Goal: Task Accomplishment & Management: Complete application form

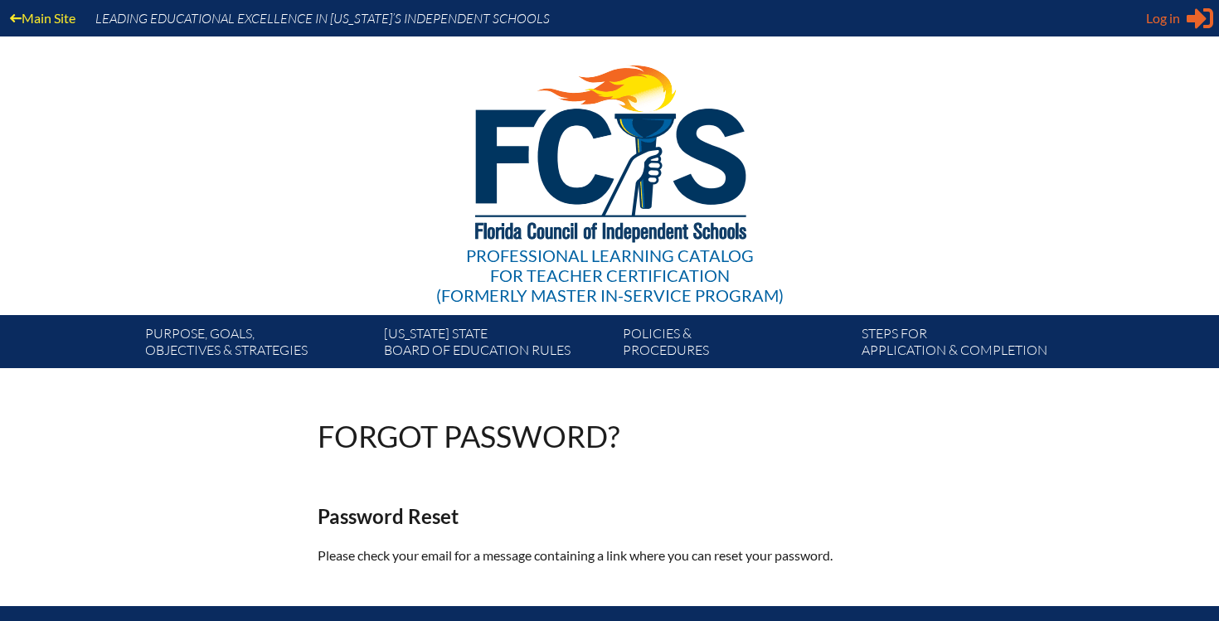
click at [1178, 16] on span "Log in" at bounding box center [1163, 18] width 34 height 20
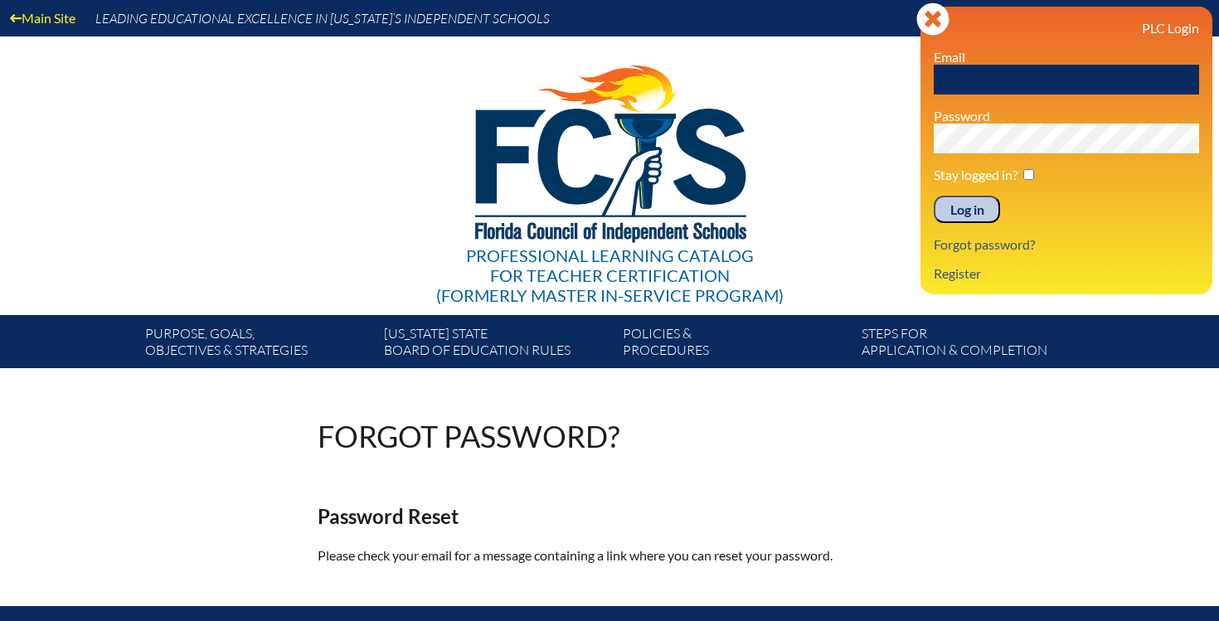
click at [988, 78] on input "text" at bounding box center [1066, 80] width 265 height 30
type input "[EMAIL_ADDRESS][DOMAIN_NAME]"
click at [961, 215] on input "Log in" at bounding box center [967, 210] width 66 height 28
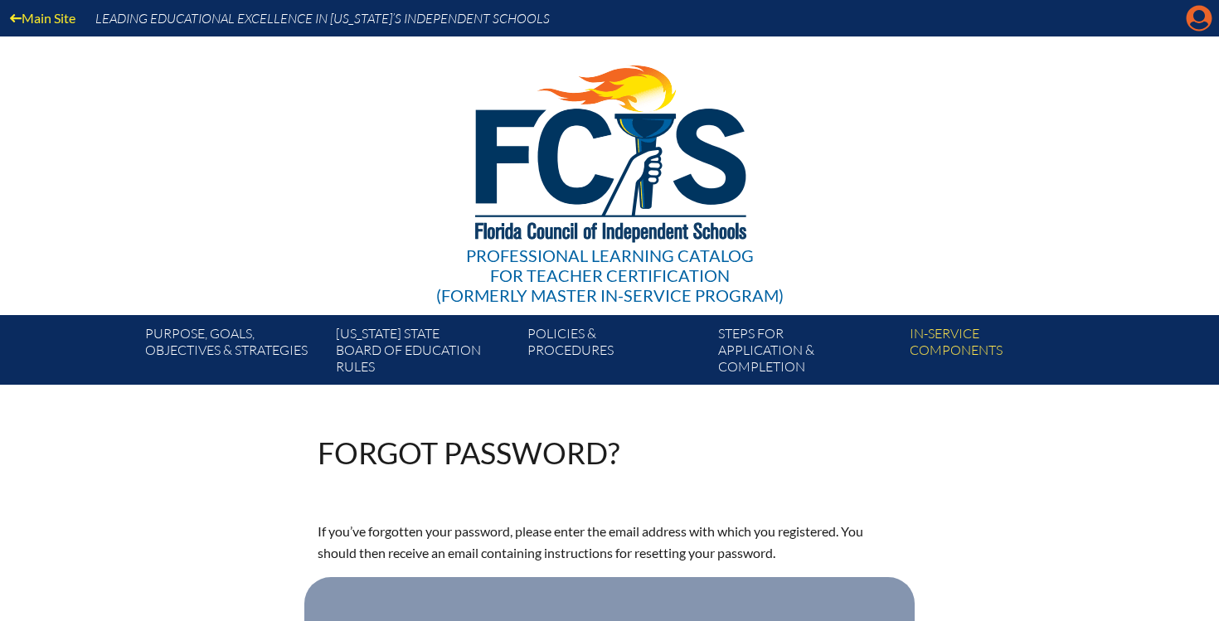
click at [1188, 30] on icon "Manage account" at bounding box center [1199, 18] width 27 height 27
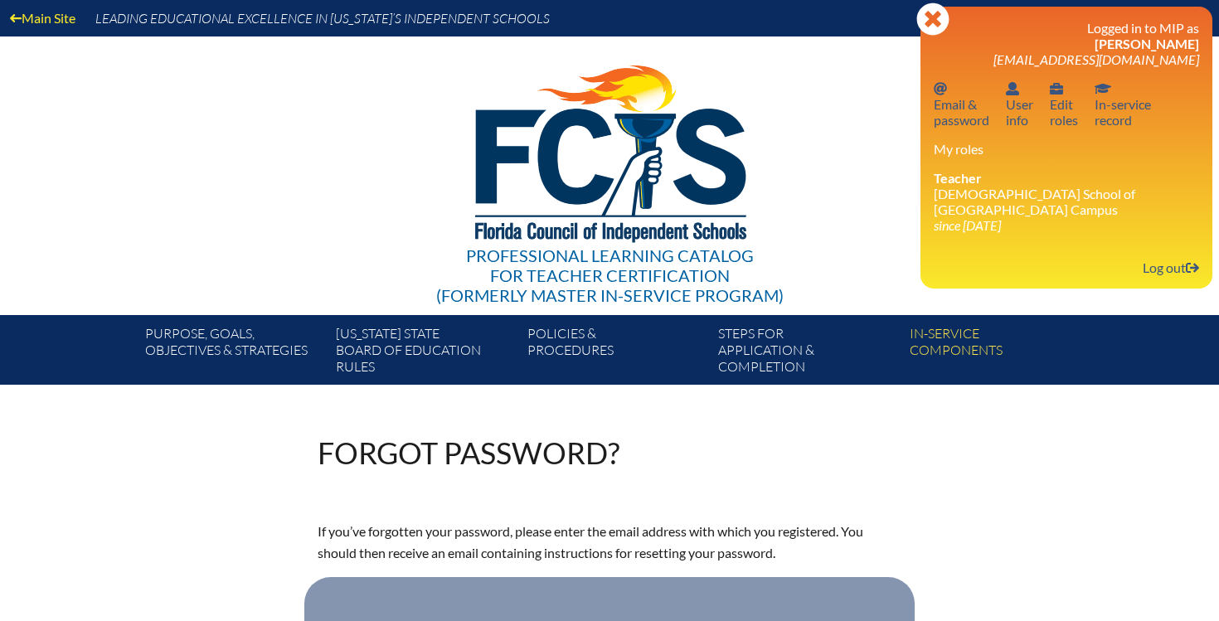
click at [978, 199] on li "Teacher Episcopal School of Jacksonville - Beaches Campus since 2024 Oct 14" at bounding box center [1066, 201] width 265 height 63
click at [1019, 120] on link "User info User info" at bounding box center [1019, 104] width 41 height 54
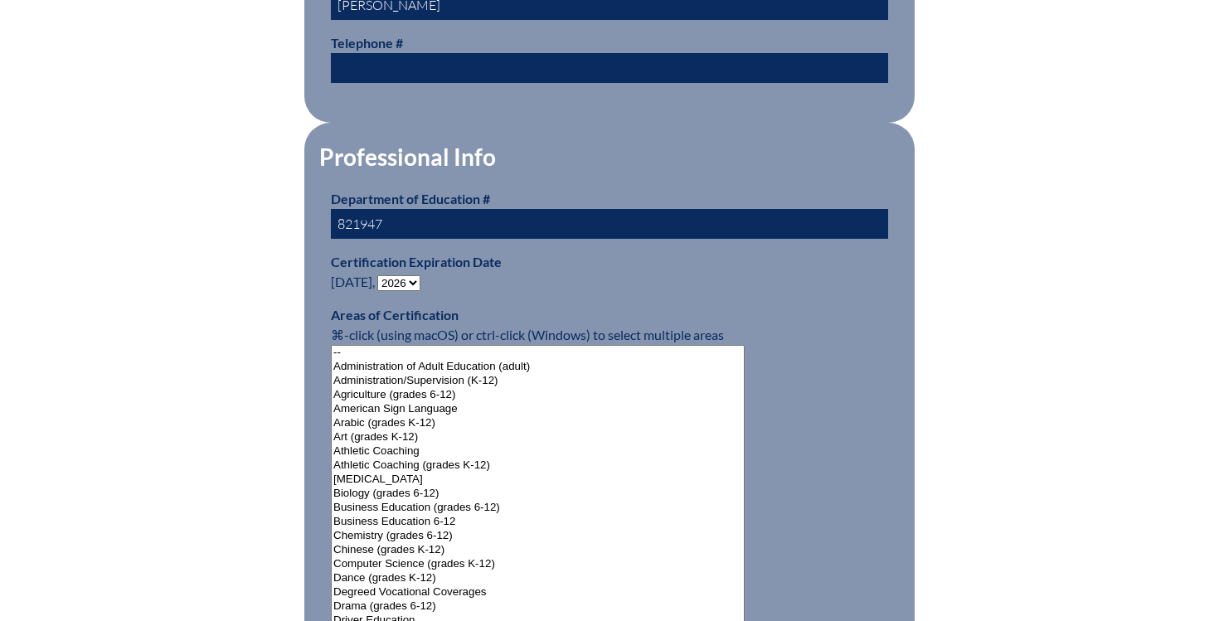
scroll to position [925, 0]
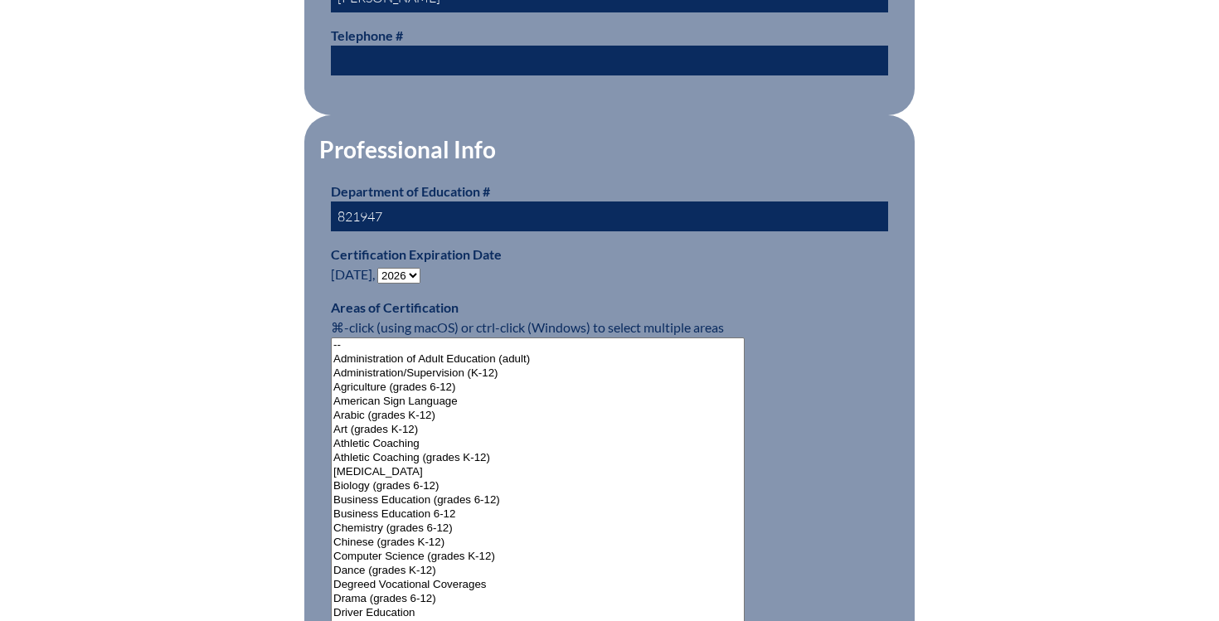
click at [407, 276] on select "- 2031 2030 2029 2028 2027 2026 2025 2024 2023 2022 2021 2020 2019 2018 2017 20…" at bounding box center [398, 276] width 43 height 16
select select "2031"
click at [381, 268] on select "- 2031 2030 2029 2028 2027 2026 2025 2024 2023 2022 2021 2020 2019 2018 2017 20…" at bounding box center [398, 276] width 43 height 16
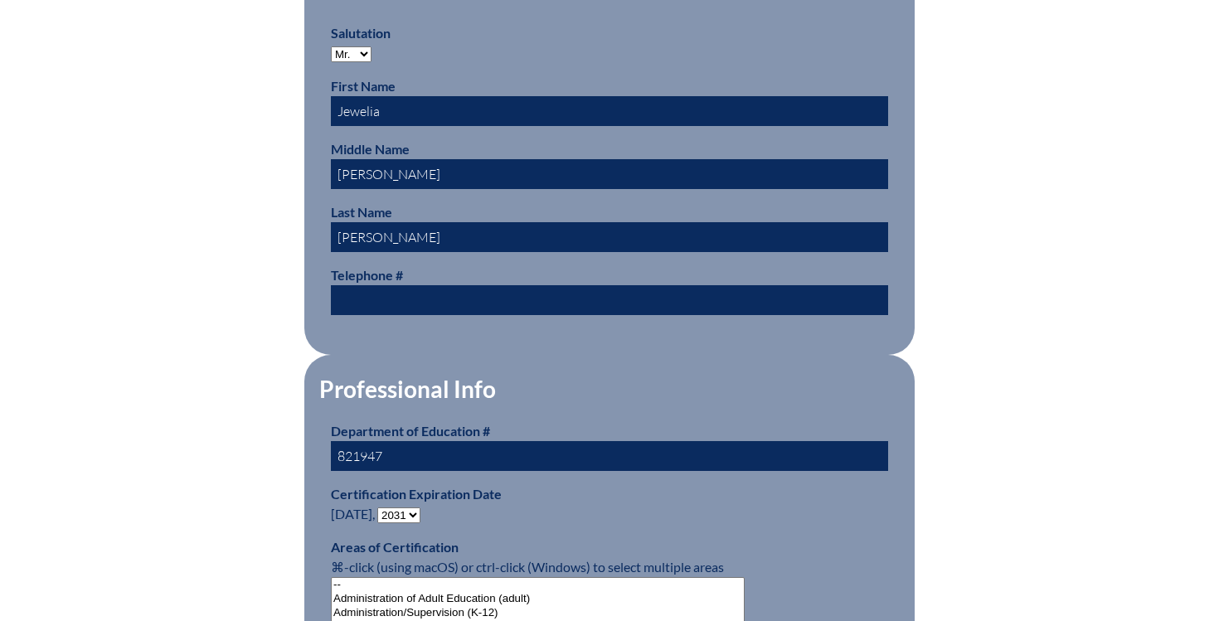
scroll to position [587, 0]
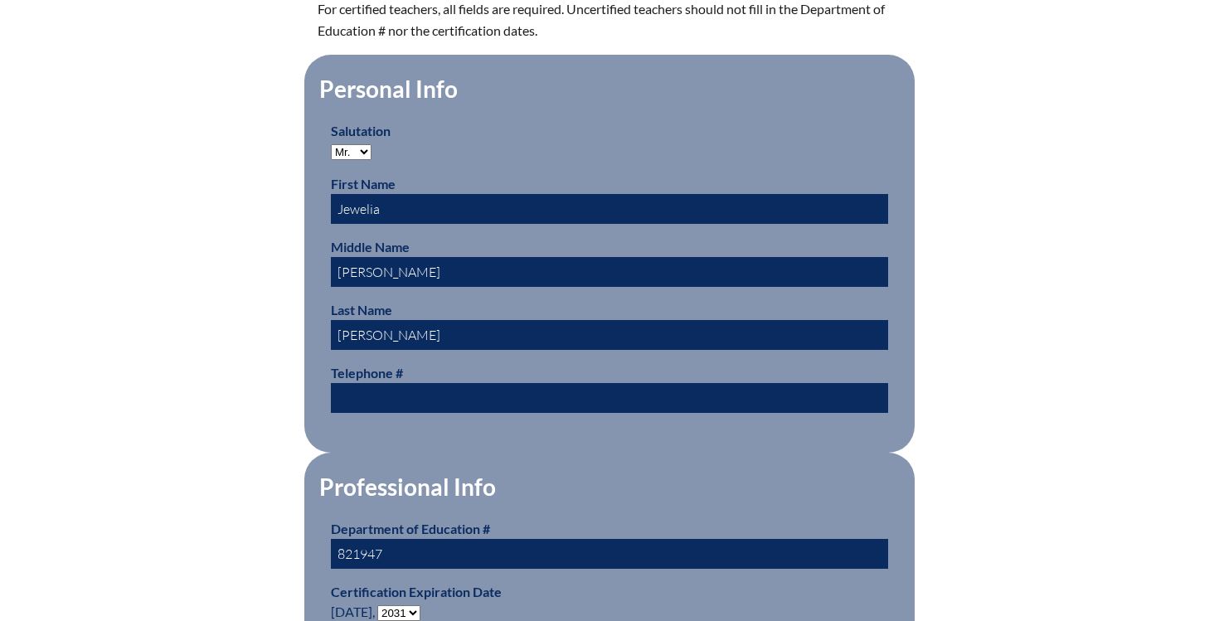
click at [352, 150] on select "Mr. Mrs. Ms. Dr. Rev." at bounding box center [351, 152] width 41 height 16
select select "Ms."
click at [331, 144] on select "Mr. Mrs. Ms. Dr. Rev." at bounding box center [351, 152] width 41 height 16
click at [449, 147] on p "Salutation Mr. Mrs. Ms. Dr. Rev." at bounding box center [609, 141] width 557 height 40
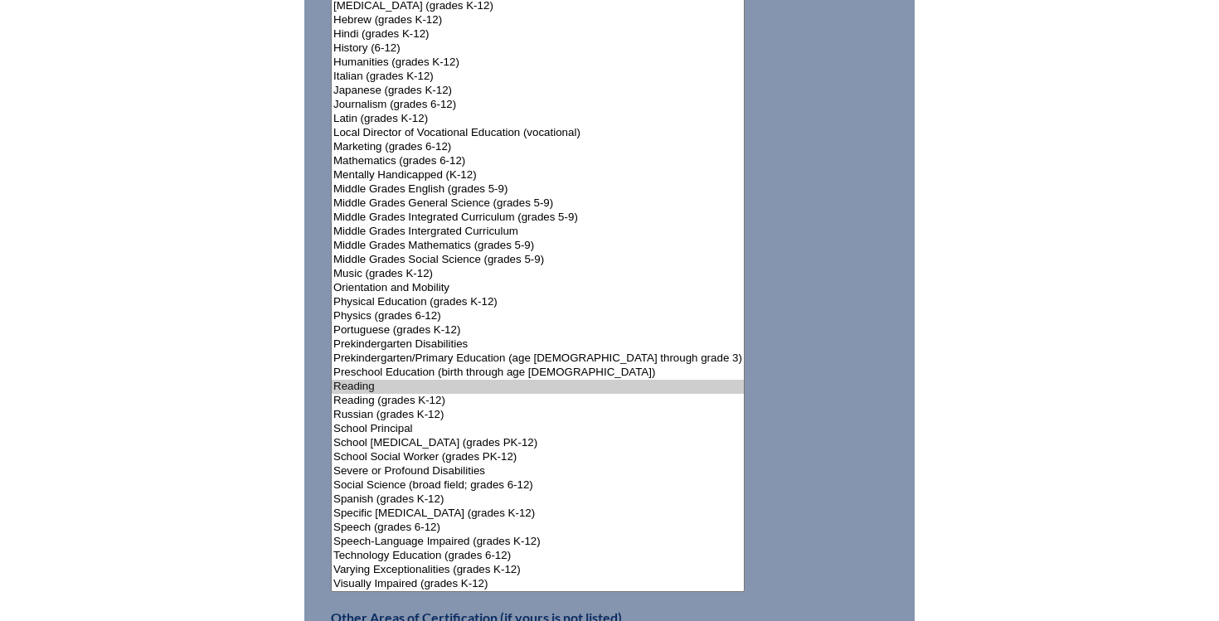
scroll to position [1837, 0]
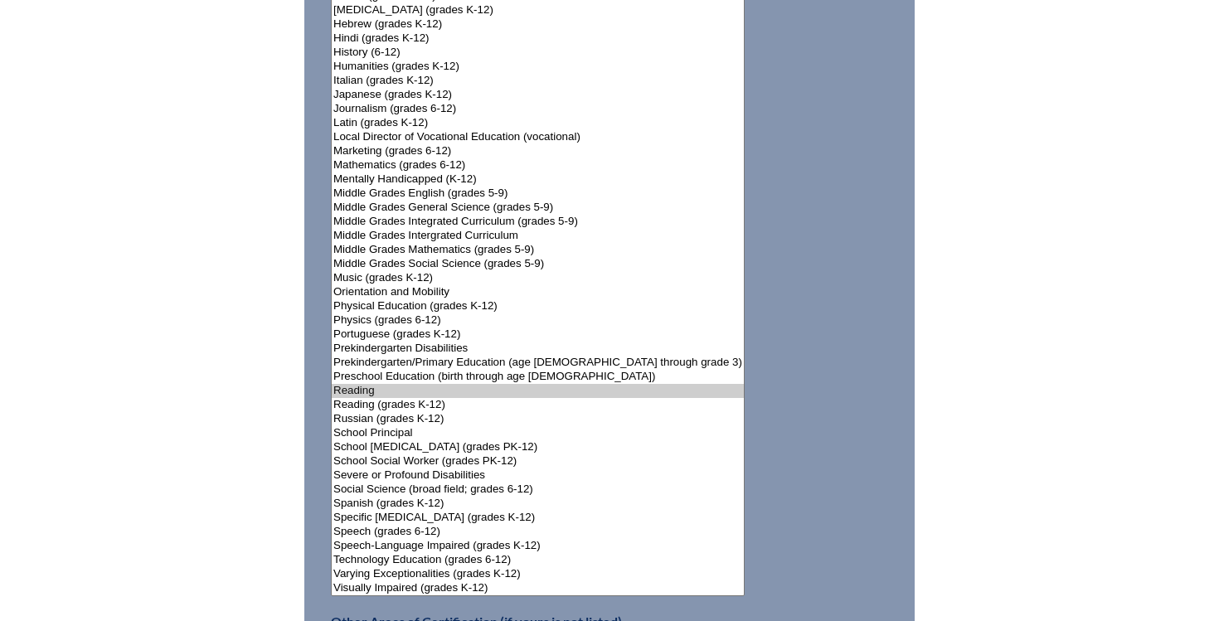
click at [558, 357] on select"]"] "-- Administration of Adult Education (adult) Administration/Supervision (K-12) …" at bounding box center [538, 11] width 414 height 1172
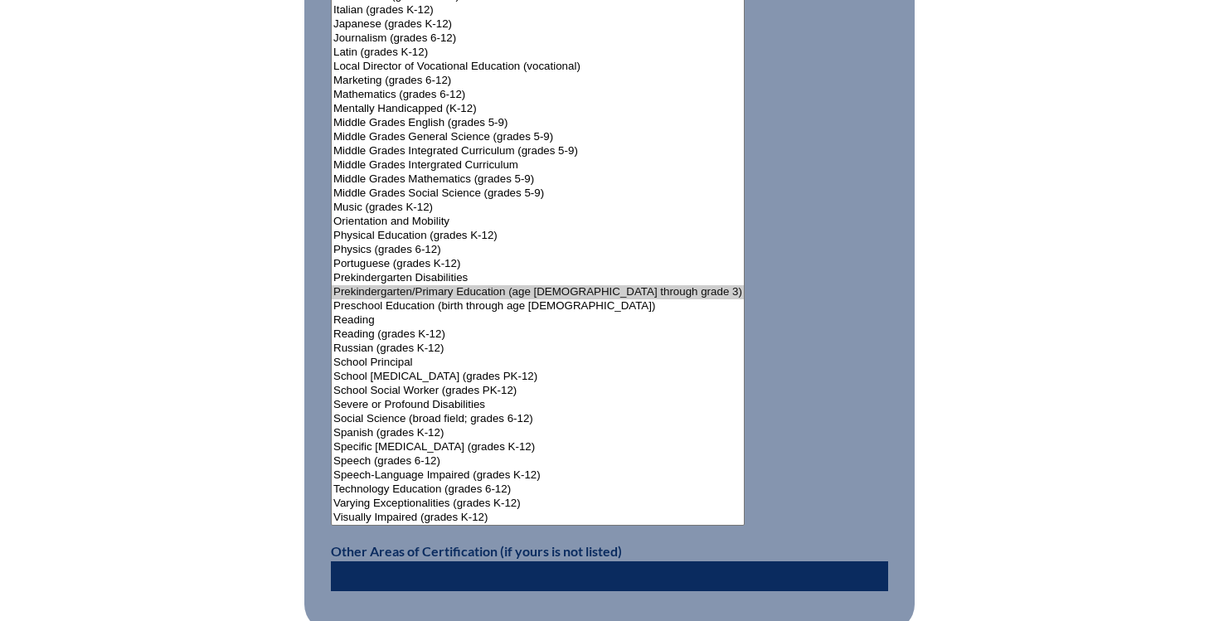
scroll to position [1882, 0]
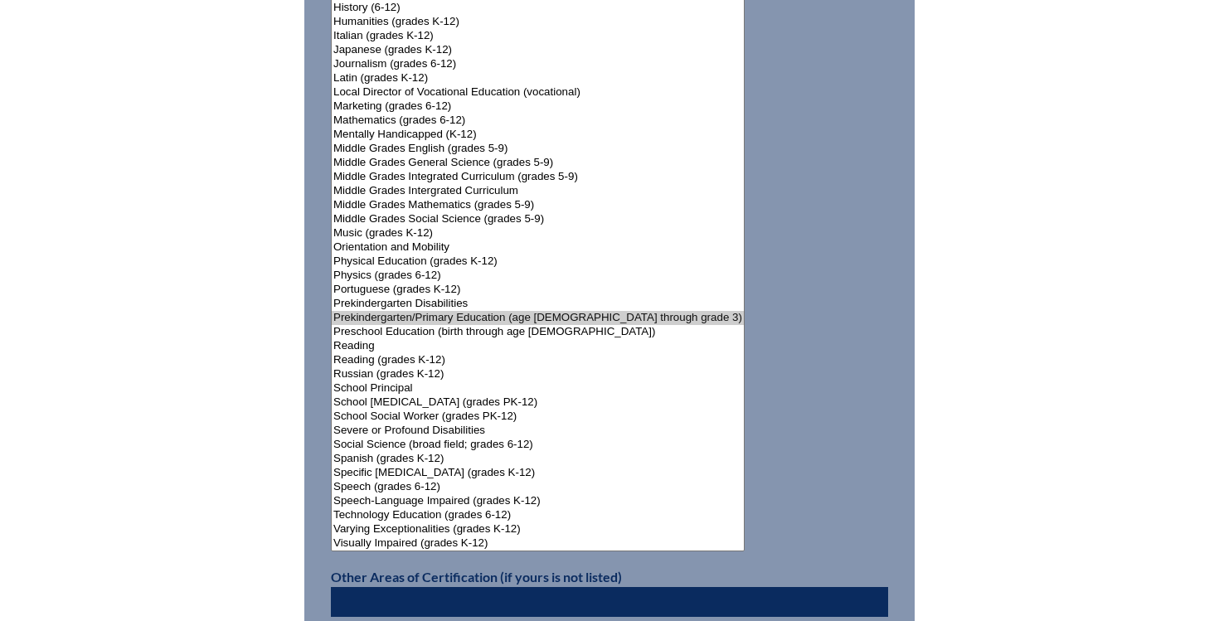
click at [403, 355] on option "Reading (grades K-12)" at bounding box center [538, 360] width 412 height 14
click at [376, 357] on option "Reading (grades K-12)" at bounding box center [538, 360] width 412 height 14
click at [364, 342] on option "Reading" at bounding box center [538, 346] width 412 height 14
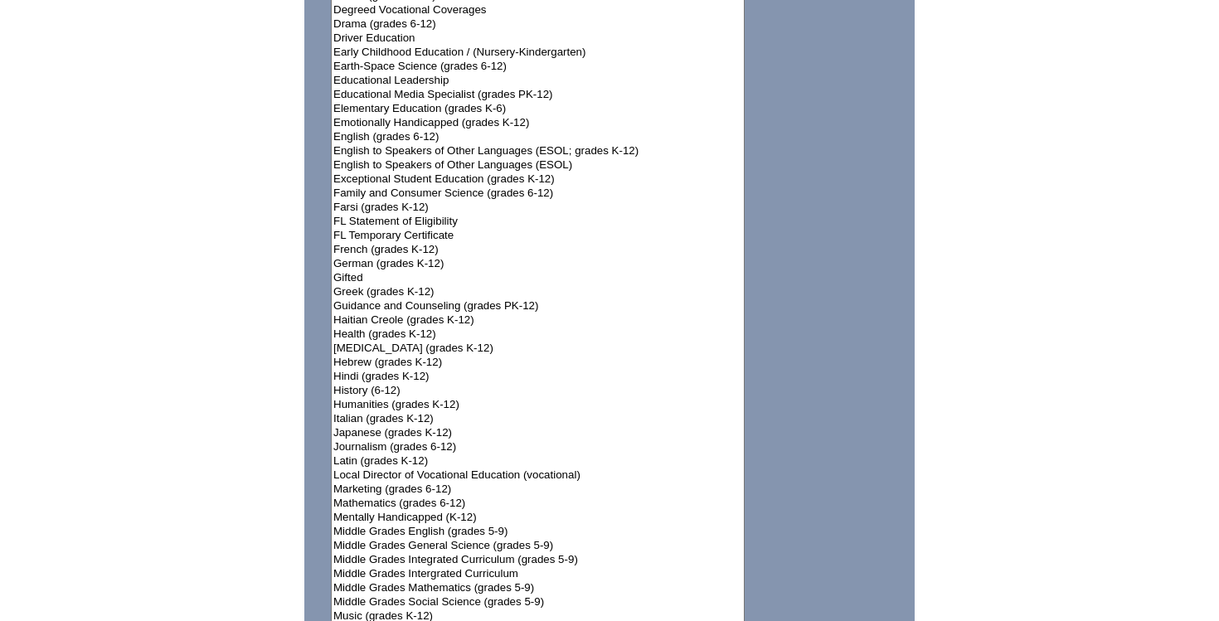
scroll to position [1498, 0]
click at [457, 164] on option "English to Speakers of Other Languages (ESOL)" at bounding box center [538, 166] width 412 height 14
click at [484, 173] on option "Exceptional Student Education (grades K-12)" at bounding box center [538, 180] width 412 height 14
select select"]"] "15131"
click at [478, 103] on option "Elementary Education (grades K-6)" at bounding box center [538, 110] width 412 height 14
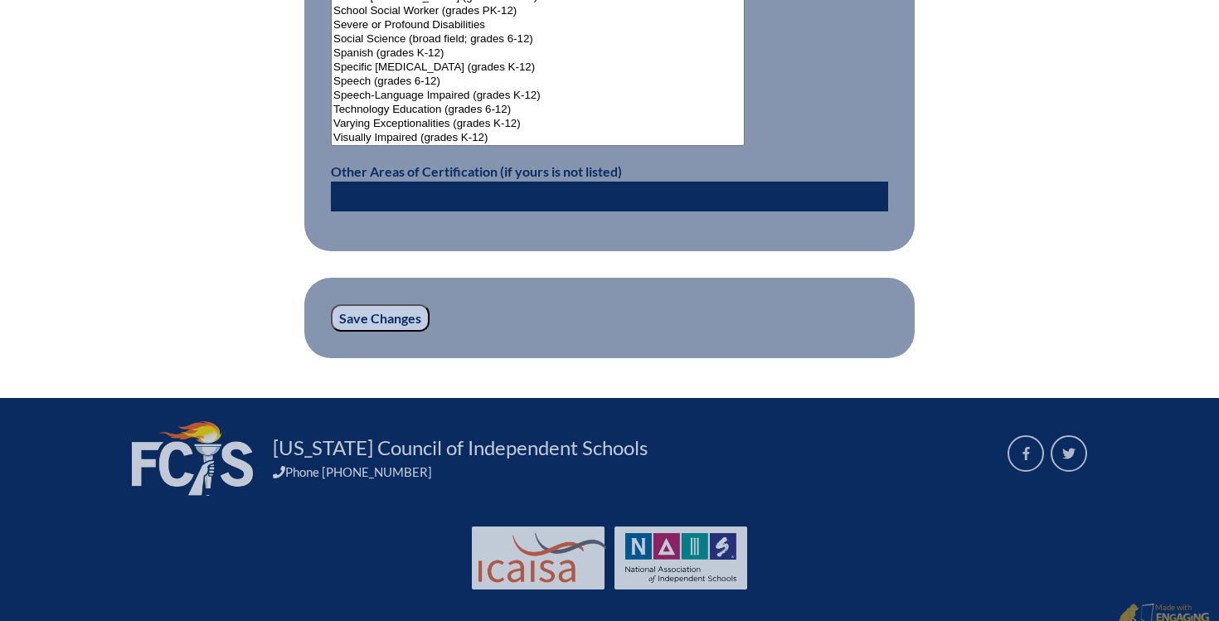
scroll to position [2302, 0]
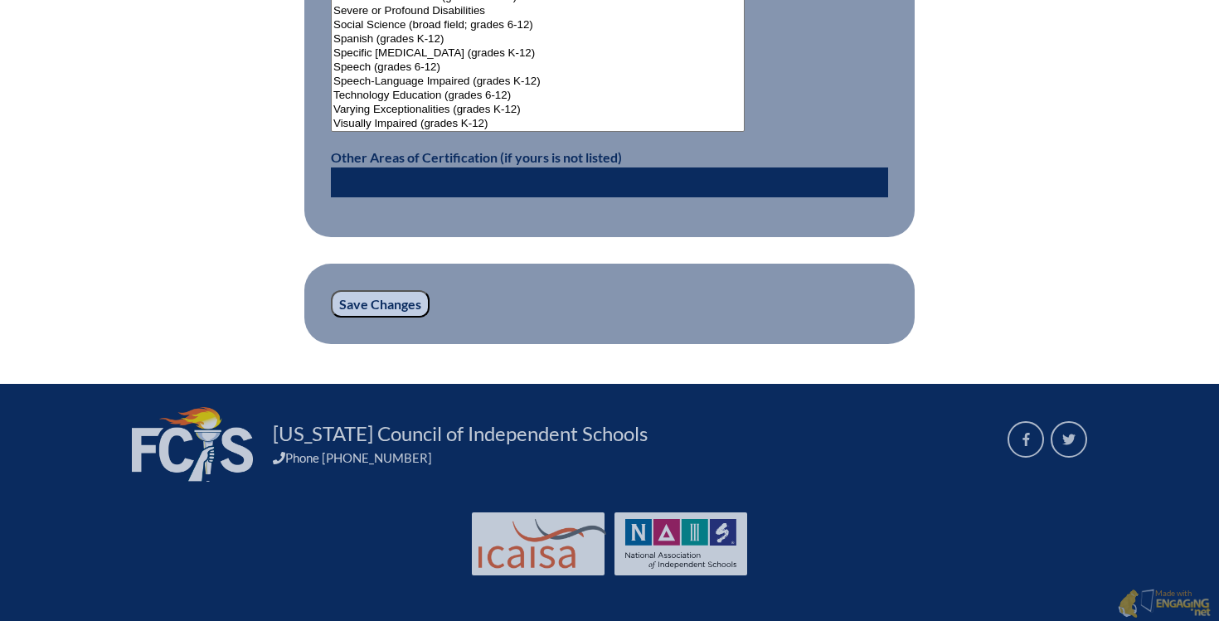
click at [379, 303] on input "Save Changes" at bounding box center [380, 304] width 99 height 28
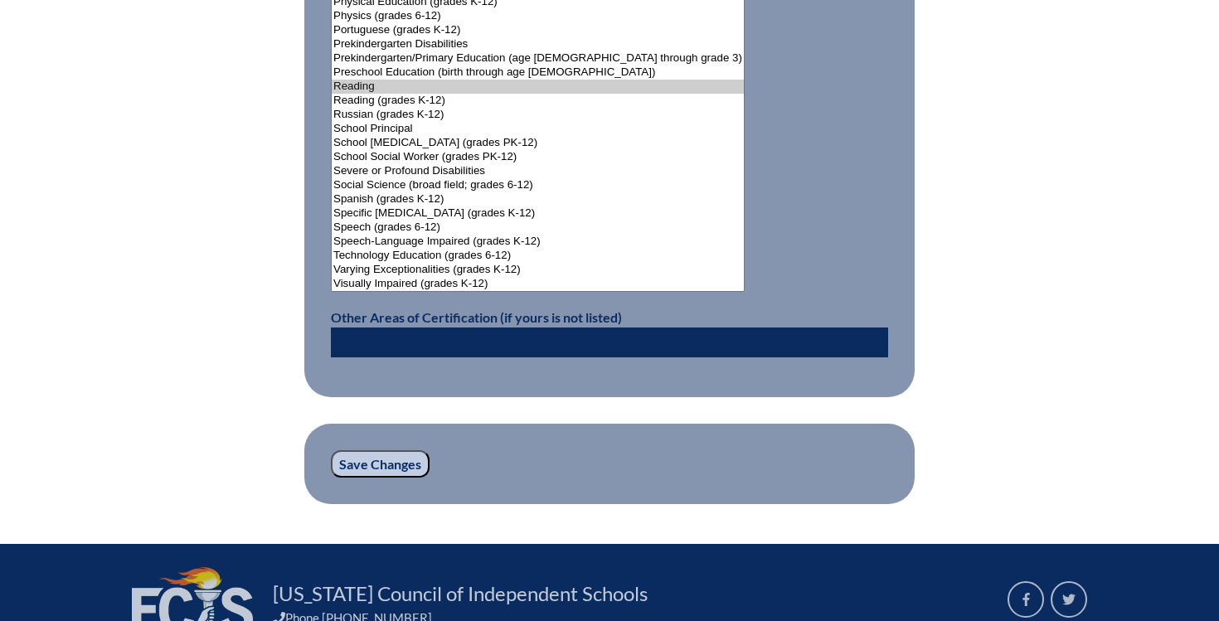
scroll to position [2337, 0]
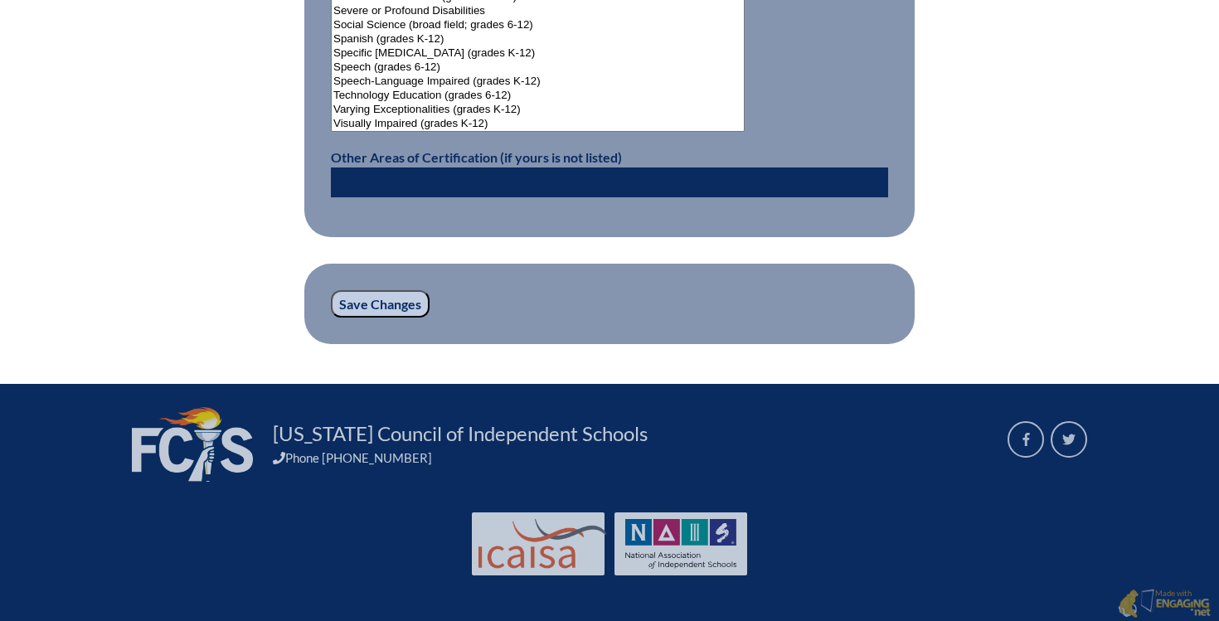
click at [369, 303] on input "Save Changes" at bounding box center [380, 304] width 99 height 28
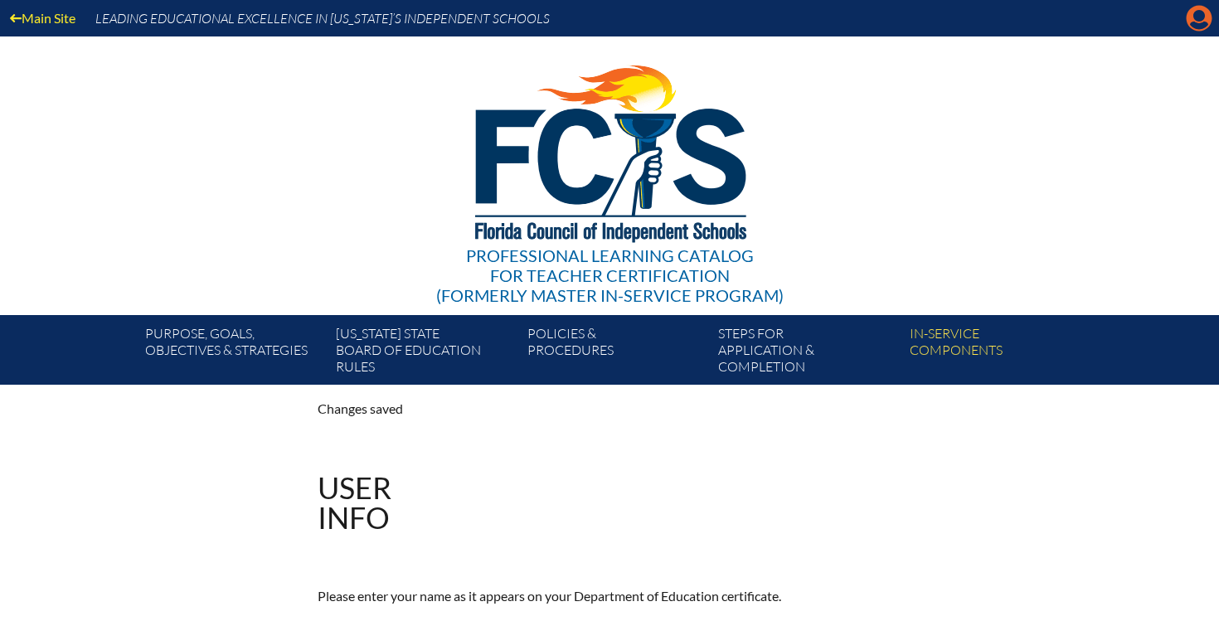
click at [1203, 24] on icon "Manage account" at bounding box center [1199, 18] width 27 height 27
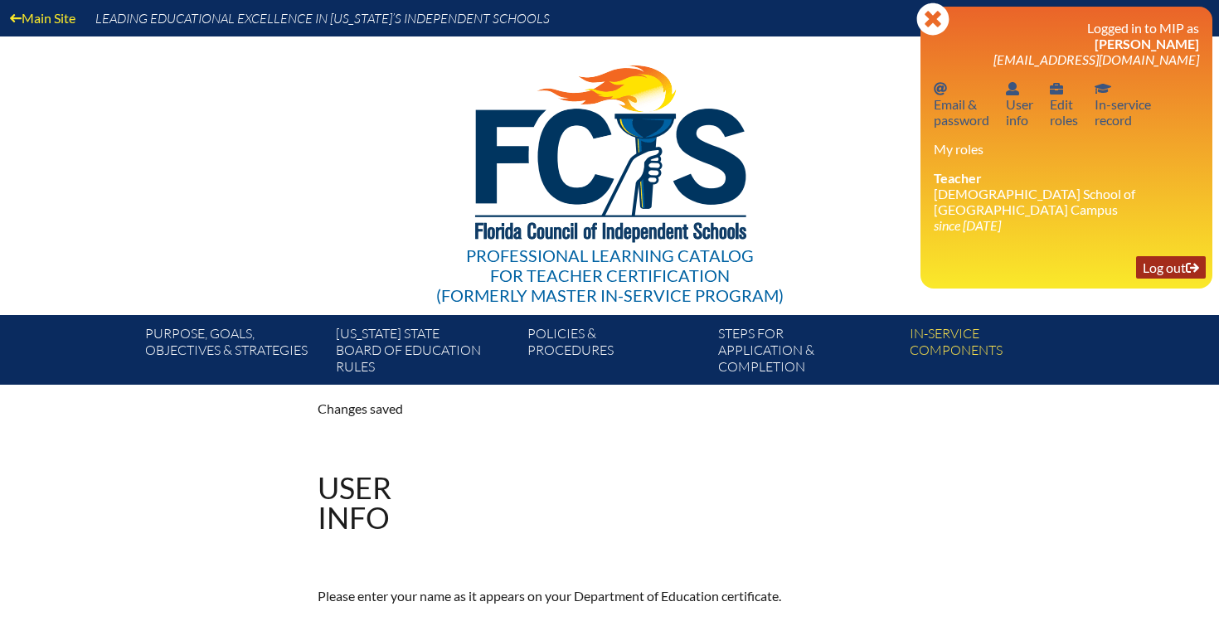
click at [1177, 274] on link "Log out Log out" at bounding box center [1171, 267] width 70 height 22
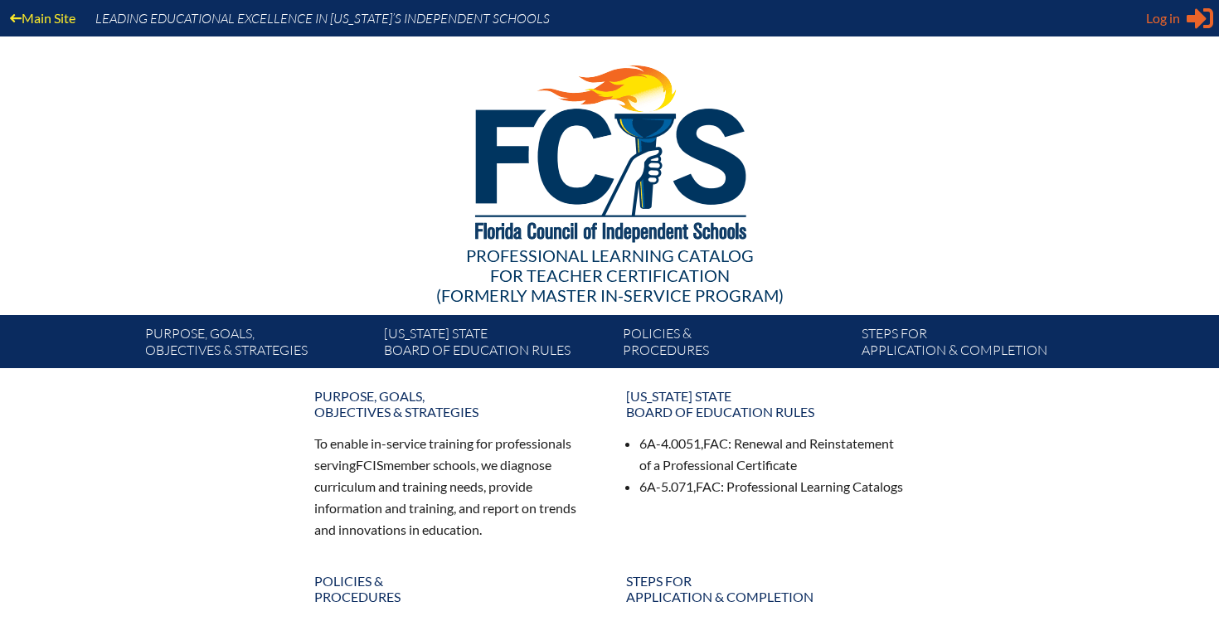
click at [1174, 21] on span "Log in" at bounding box center [1163, 18] width 34 height 20
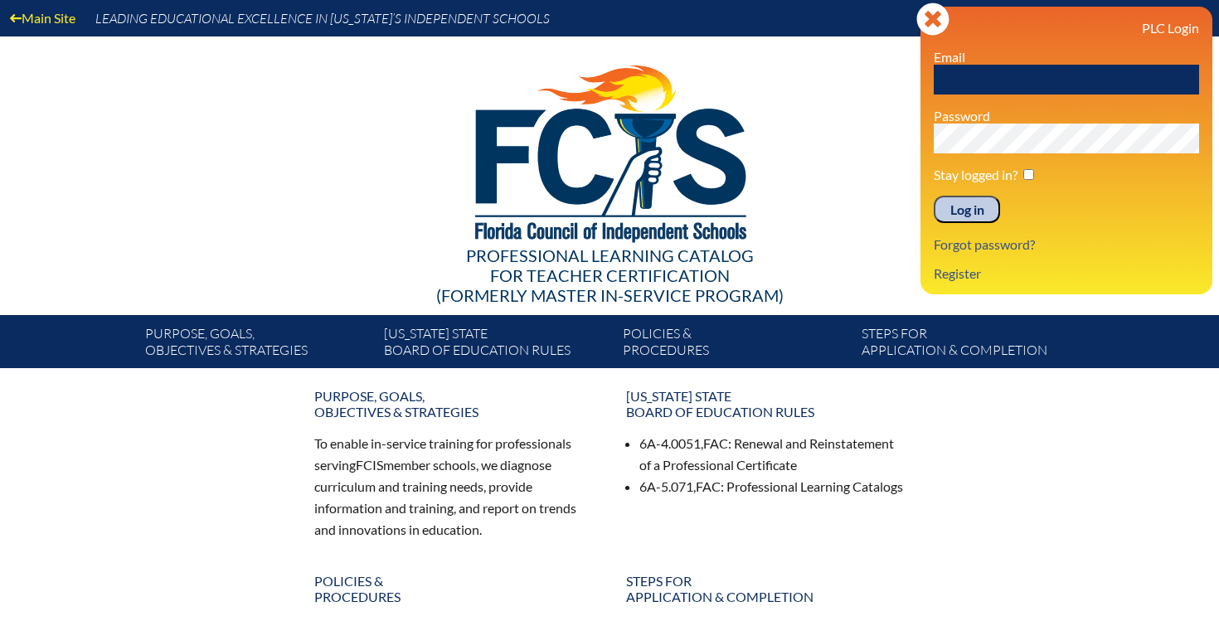
click at [1046, 69] on input "text" at bounding box center [1066, 80] width 265 height 30
type input "[EMAIL_ADDRESS][DOMAIN_NAME]"
click at [966, 212] on input "Log in" at bounding box center [967, 210] width 66 height 28
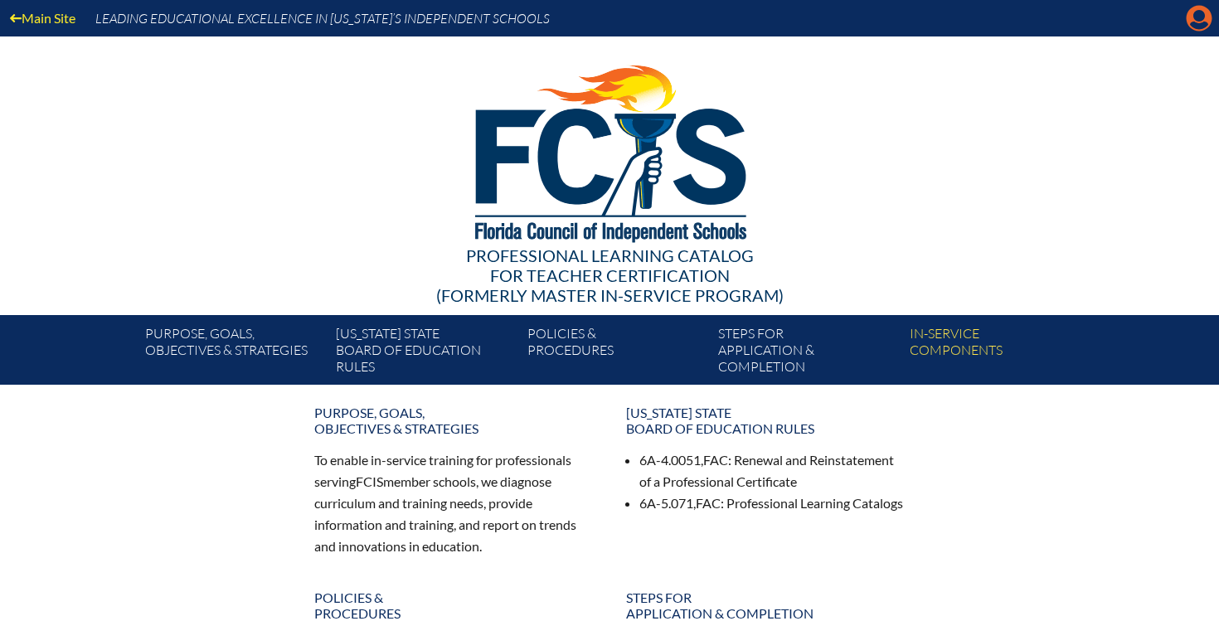
click at [1196, 21] on icon at bounding box center [1200, 19] width 26 height 26
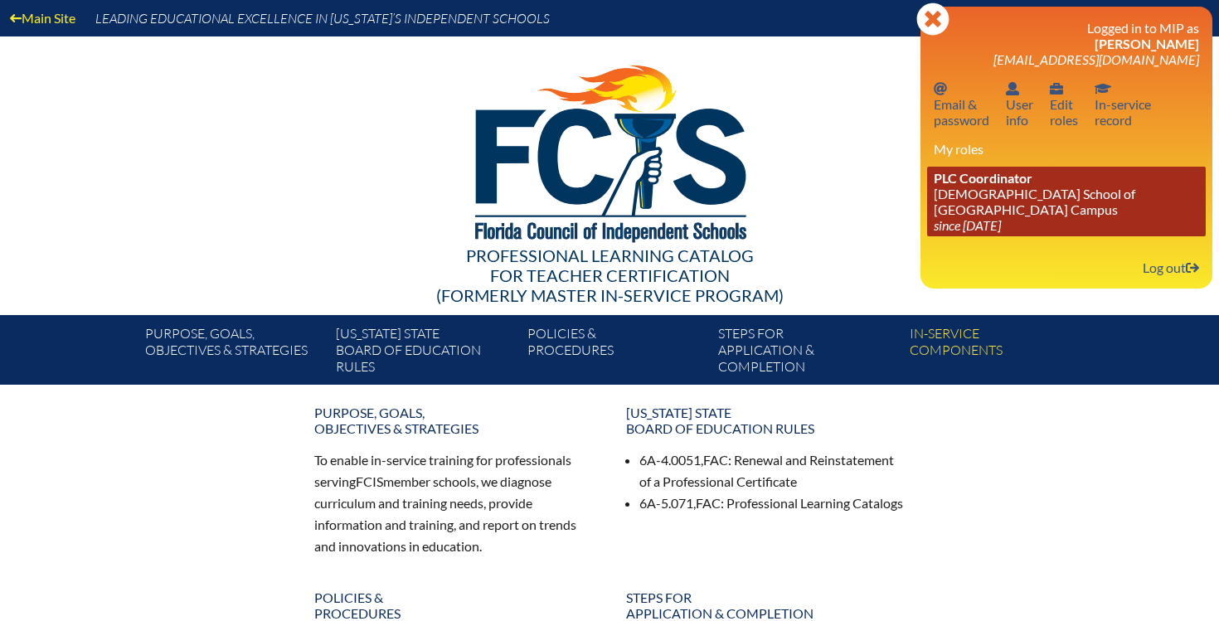
click at [968, 210] on link "PLC Coordinator Episcopal School of Jacksonville - Beaches Campus since 2024 Au…" at bounding box center [1066, 202] width 279 height 70
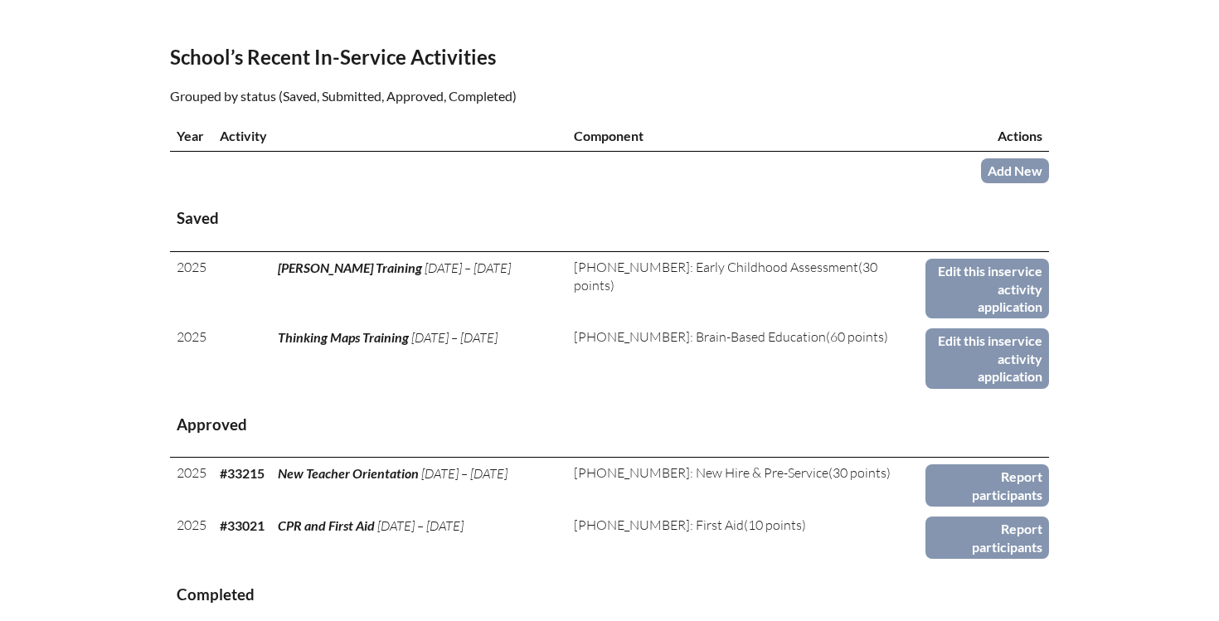
scroll to position [720, 0]
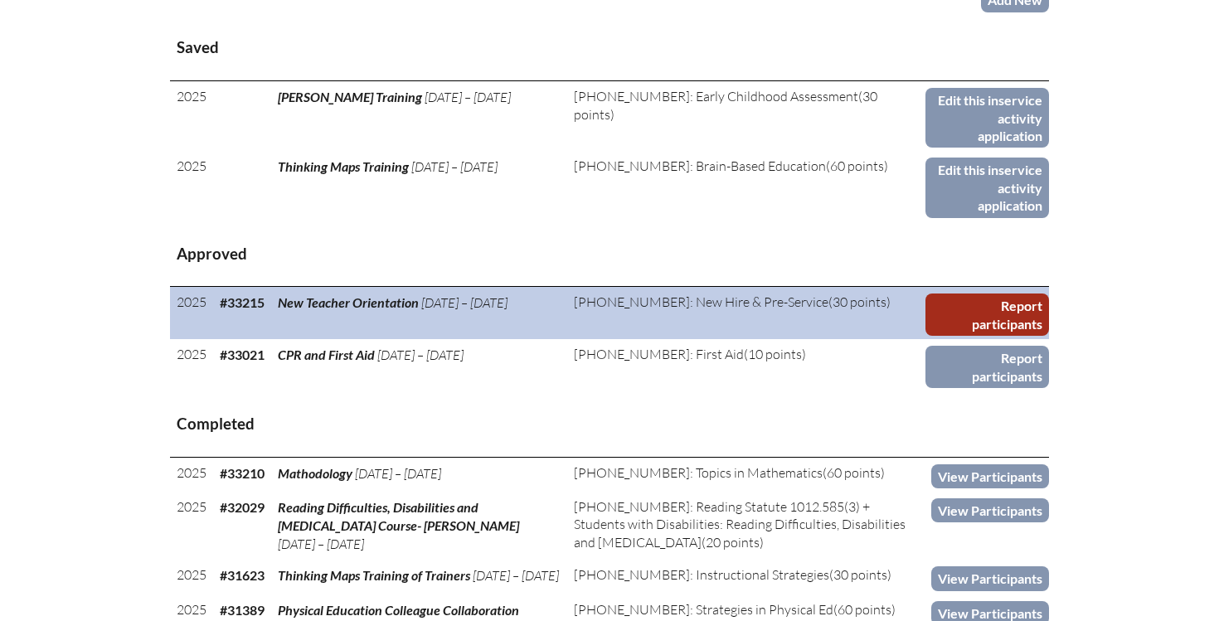
click at [972, 294] on link "Report participants" at bounding box center [987, 315] width 124 height 42
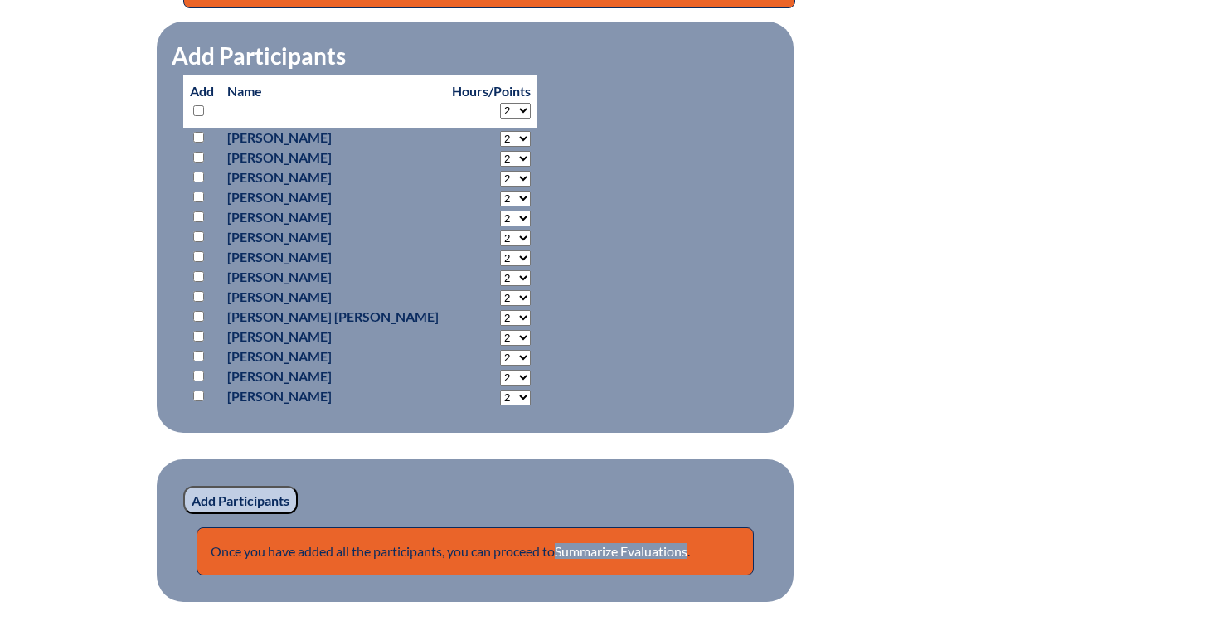
scroll to position [731, 0]
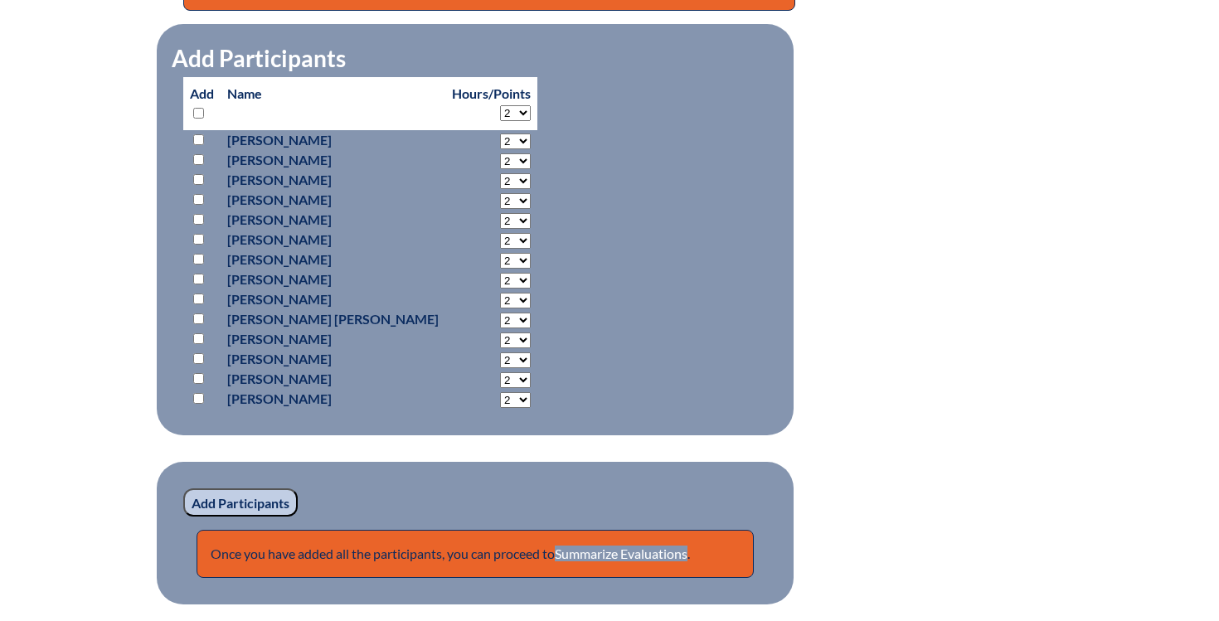
click at [500, 111] on select "2 3 4 5 6 7 8 9 10 11 12 13 14 15 16 17 18 19 20 21 22 23 24 25 26 27 28 29 30" at bounding box center [515, 113] width 31 height 16
select select "4"
click at [500, 105] on select "2 3 4 5 6 7 8 9 10 11 12 13 14 15 16 17 18 19 20 21 22 23 24 25 26 27 28 29 30" at bounding box center [515, 113] width 31 height 16
select select "4"
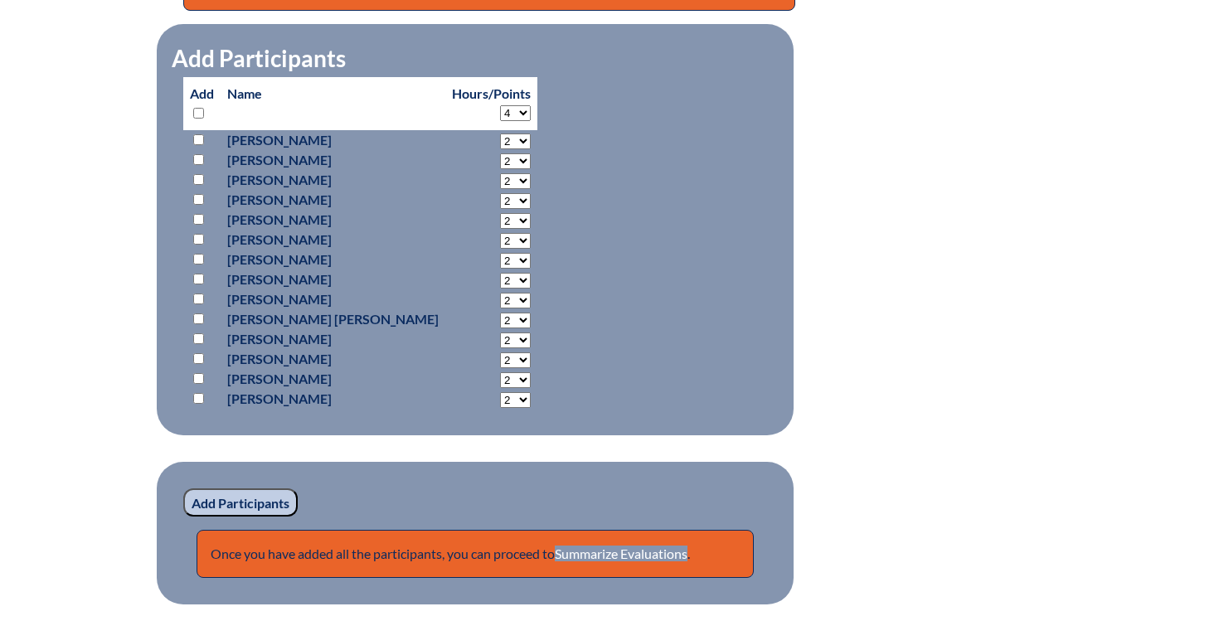
select select "4"
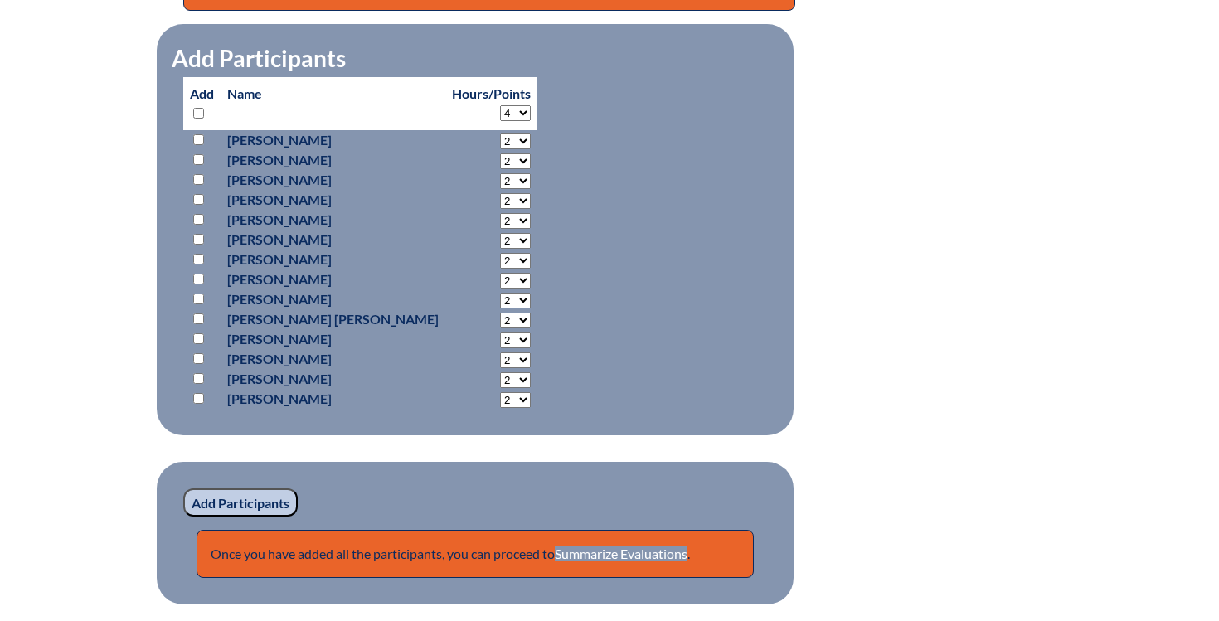
select select "4"
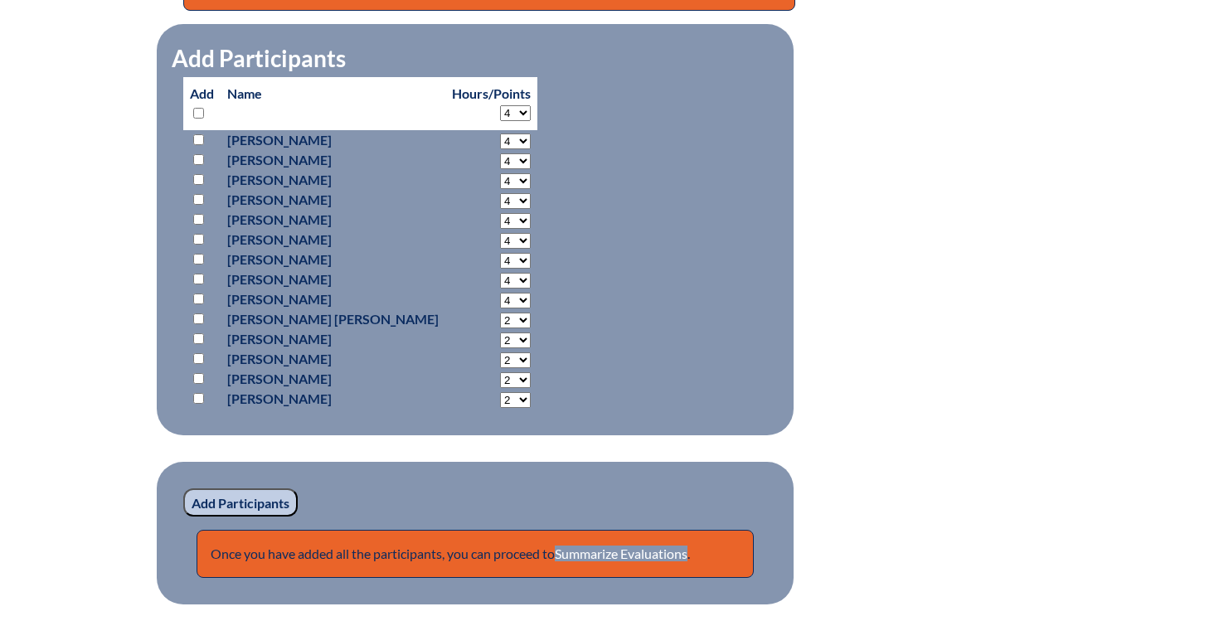
select select "4"
click at [199, 241] on input "checkbox" at bounding box center [198, 239] width 11 height 11
checkbox input "true"
click at [198, 162] on input "checkbox" at bounding box center [198, 159] width 11 height 11
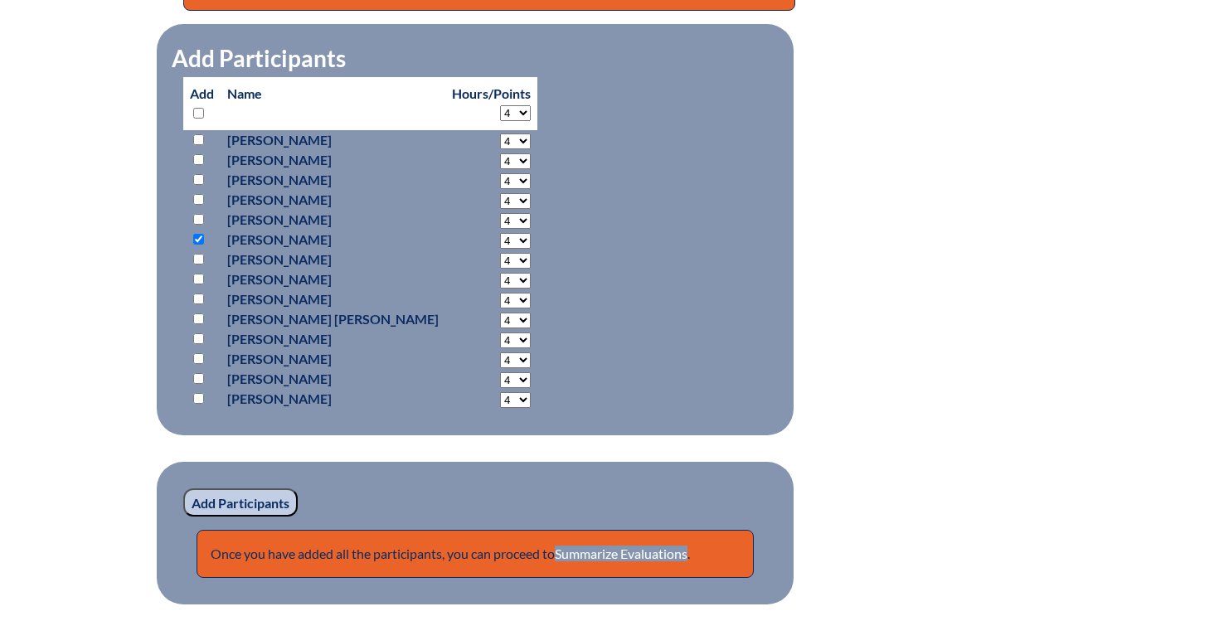
checkbox input "true"
click at [203, 181] on input "checkbox" at bounding box center [198, 179] width 11 height 11
click at [197, 172] on p at bounding box center [202, 180] width 24 height 20
click at [197, 181] on input "checkbox" at bounding box center [198, 179] width 11 height 11
checkbox input "false"
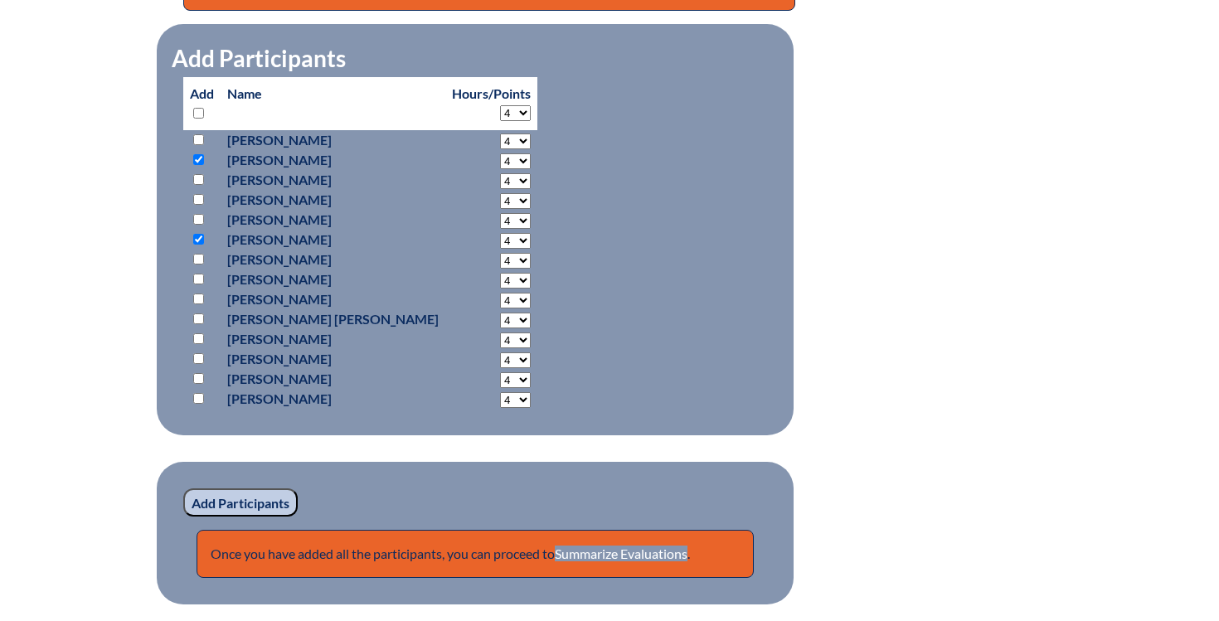
click at [255, 498] on input "Add Participants" at bounding box center [240, 502] width 114 height 28
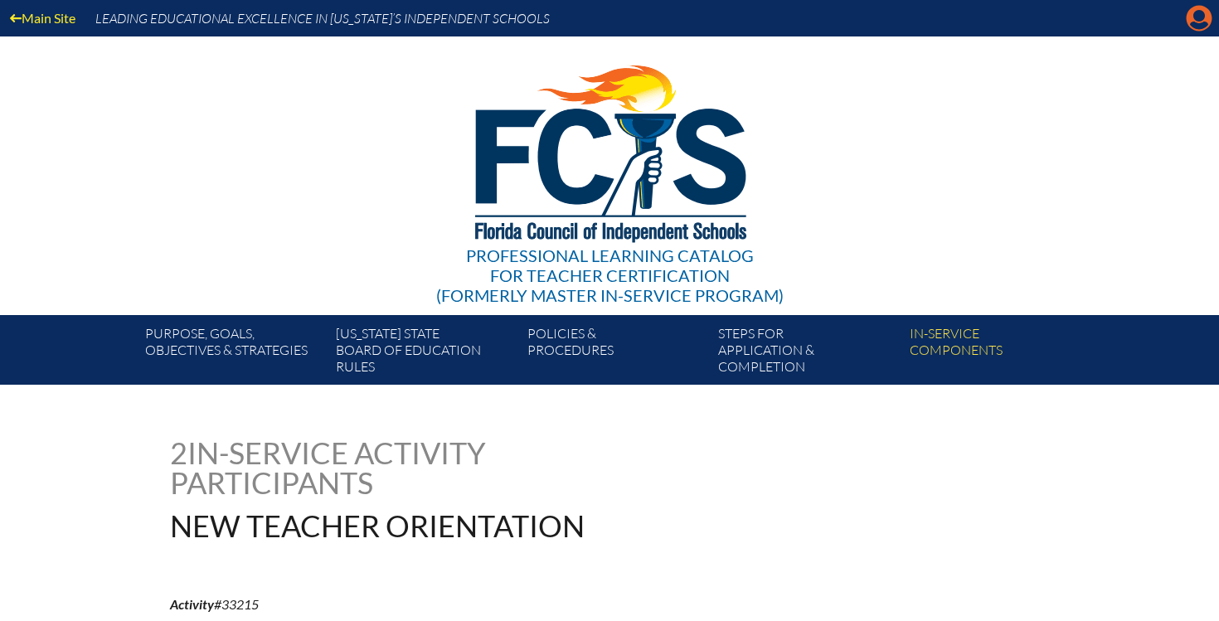
click at [1197, 31] on icon at bounding box center [1200, 19] width 26 height 26
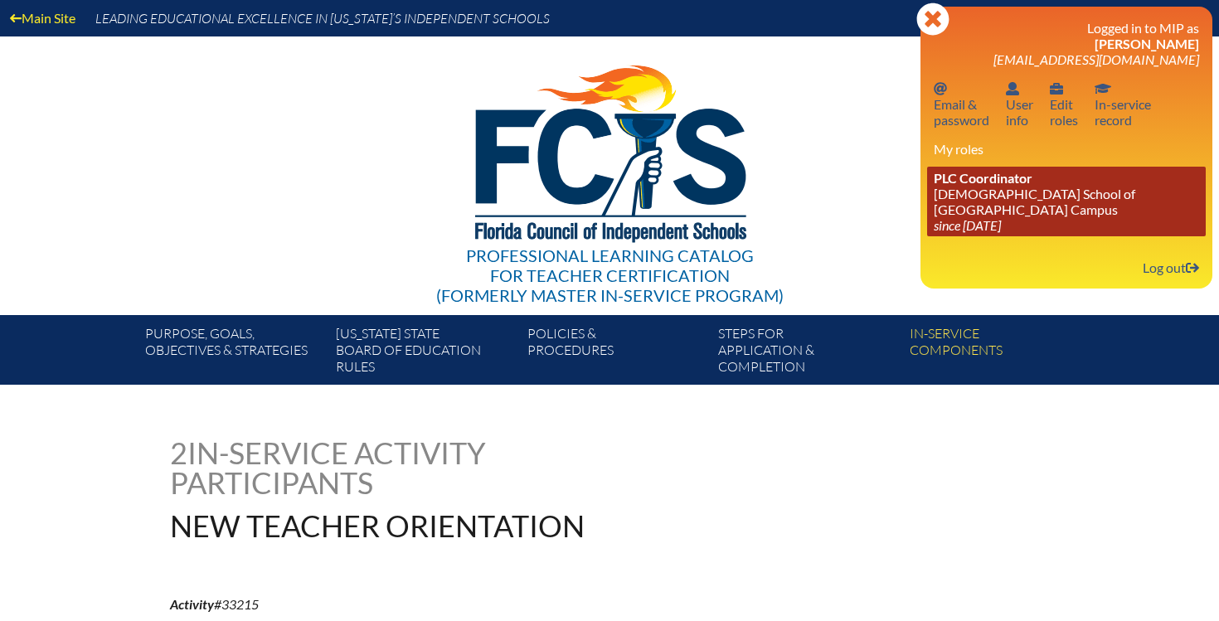
click at [961, 233] on icon "since [DATE]" at bounding box center [967, 225] width 67 height 16
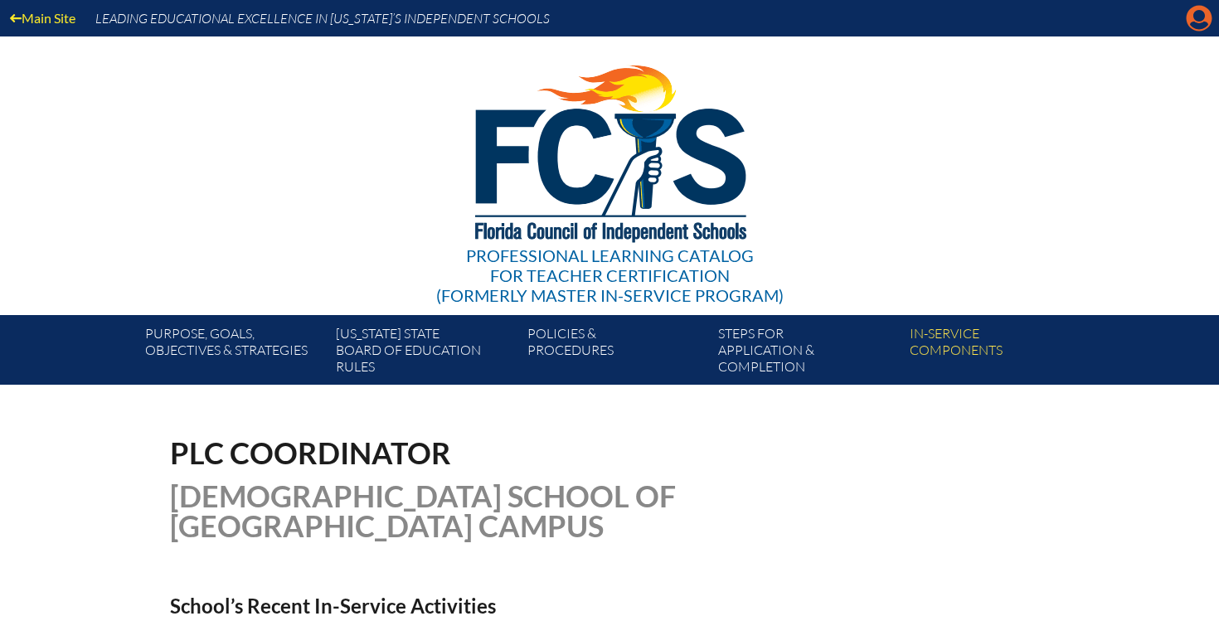
click at [1195, 24] on icon "Manage account" at bounding box center [1199, 18] width 27 height 27
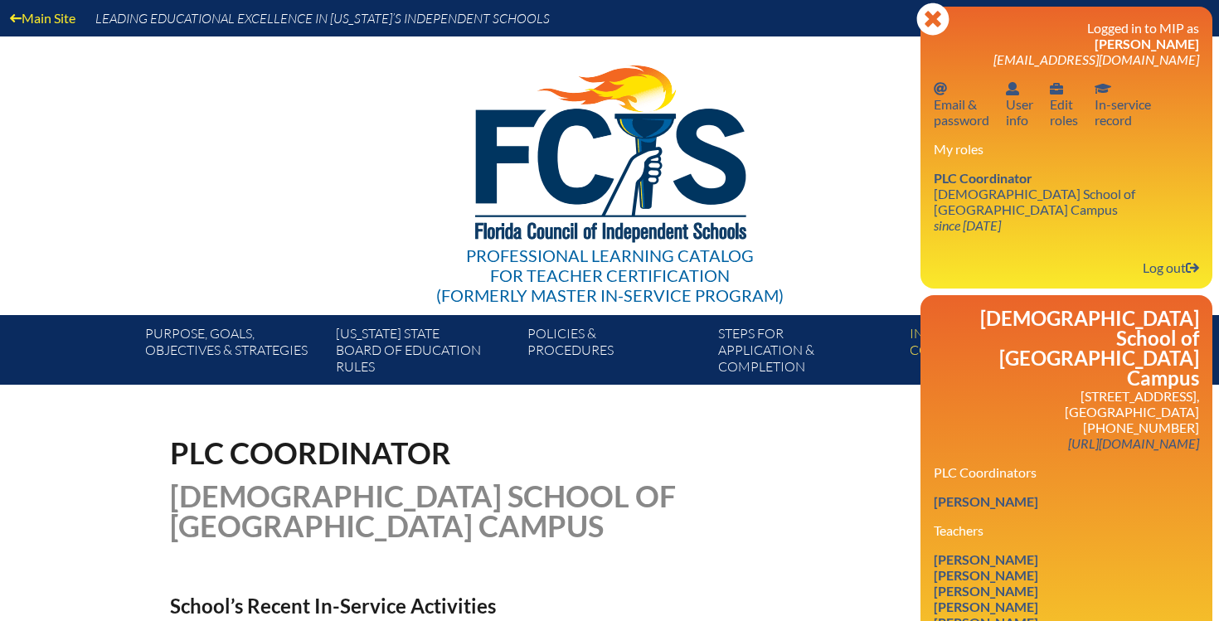
click at [837, 94] on div "Professional Learning Catalog for Teacher Certification (formerly Master In-ser…" at bounding box center [609, 175] width 1008 height 279
